Goal: Task Accomplishment & Management: Use online tool/utility

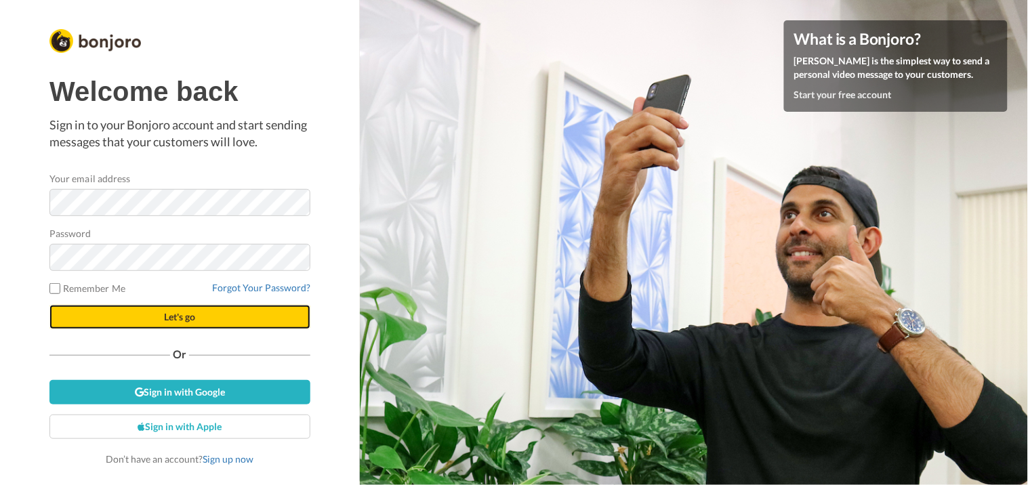
click at [195, 320] on button "Let's go" at bounding box center [179, 317] width 261 height 24
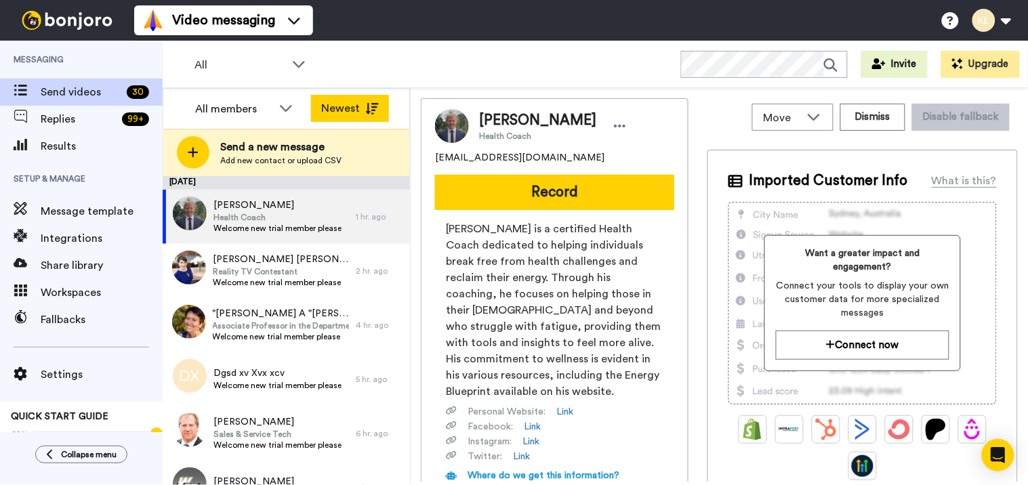
click at [368, 98] on button "Newest" at bounding box center [350, 108] width 78 height 27
